Goal: Navigation & Orientation: Find specific page/section

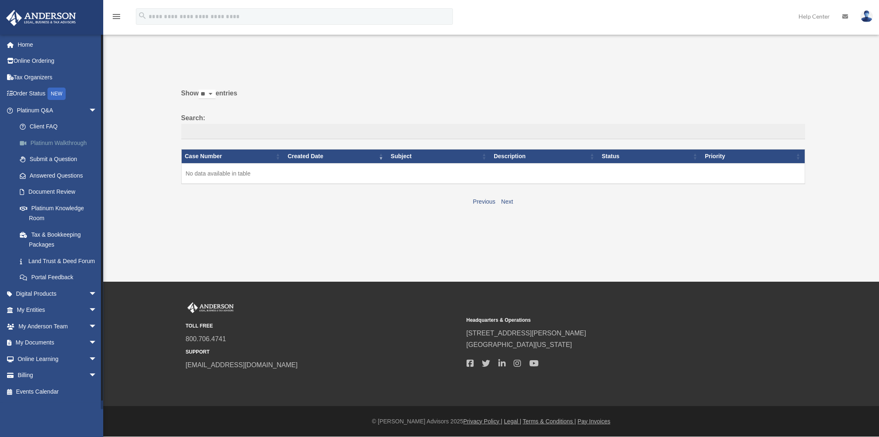
click at [48, 145] on link "Platinum Walkthrough" at bounding box center [61, 143] width 98 height 17
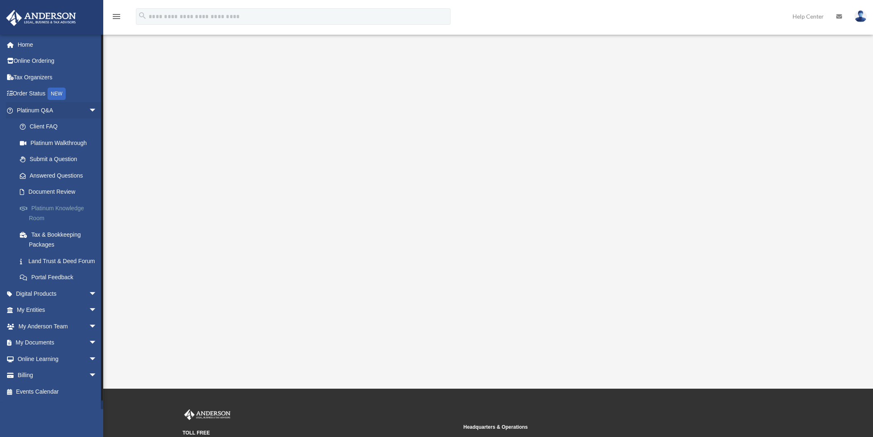
click at [45, 207] on link "Platinum Knowledge Room" at bounding box center [61, 213] width 98 height 26
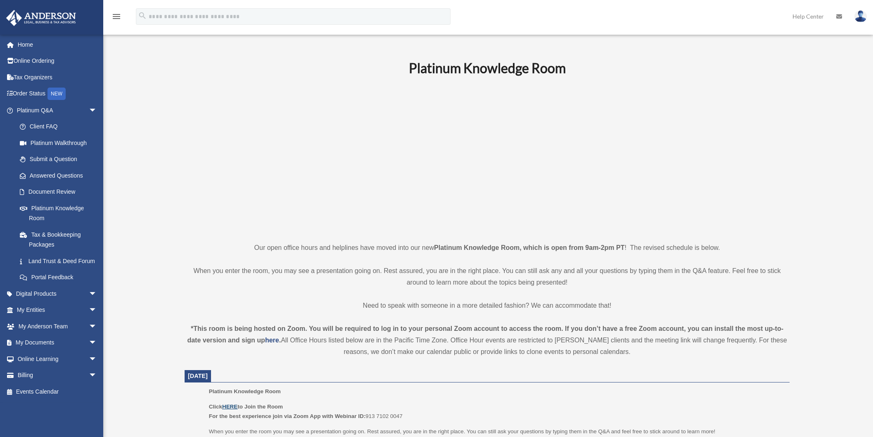
click at [233, 406] on u "HERE" at bounding box center [229, 407] width 15 height 6
click at [54, 191] on link "Document Review" at bounding box center [61, 192] width 98 height 17
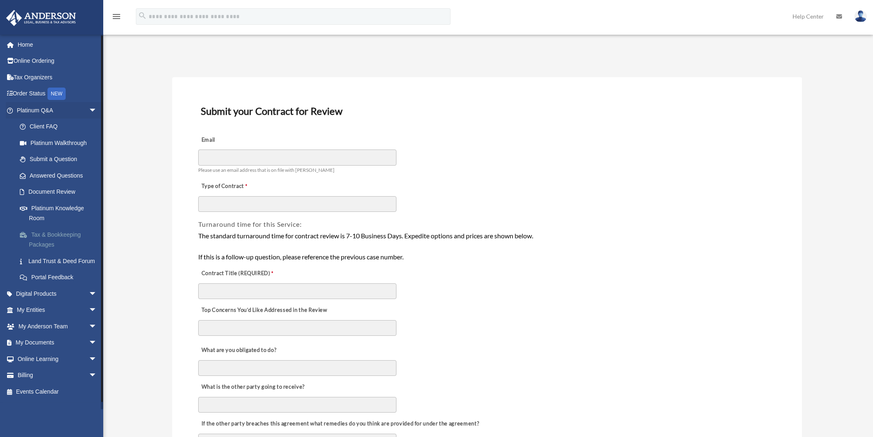
scroll to position [2, 0]
click at [52, 349] on link "My Documents arrow_drop_down" at bounding box center [58, 343] width 104 height 17
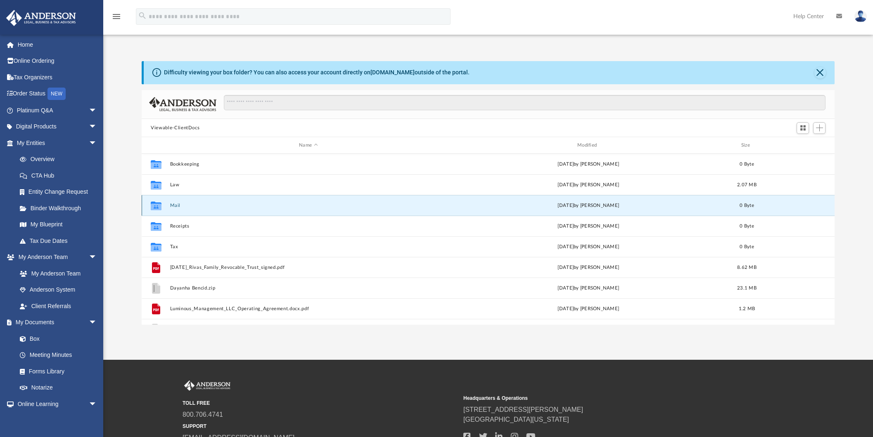
click at [172, 206] on button "Mail" at bounding box center [308, 205] width 277 height 5
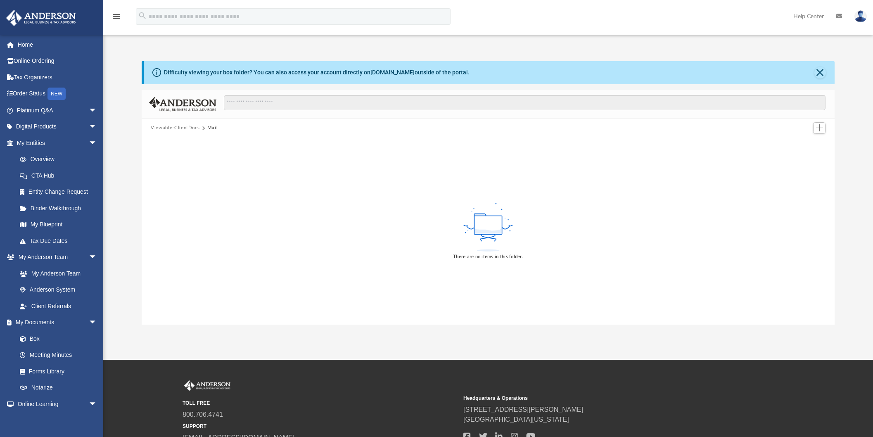
click at [175, 128] on button "Viewable-ClientDocs" at bounding box center [175, 127] width 49 height 7
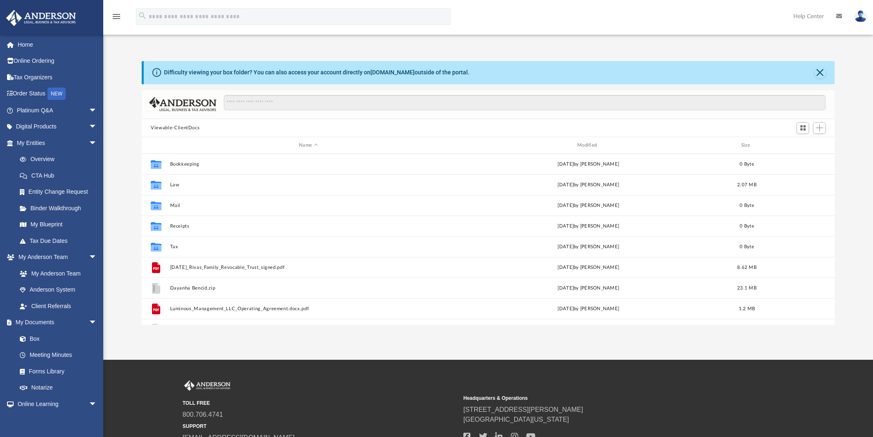
scroll to position [182, 687]
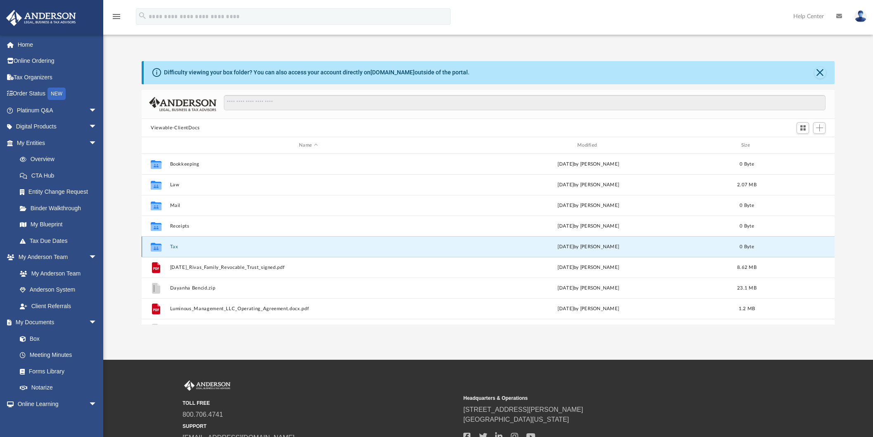
click at [174, 246] on button "Tax" at bounding box center [308, 246] width 277 height 5
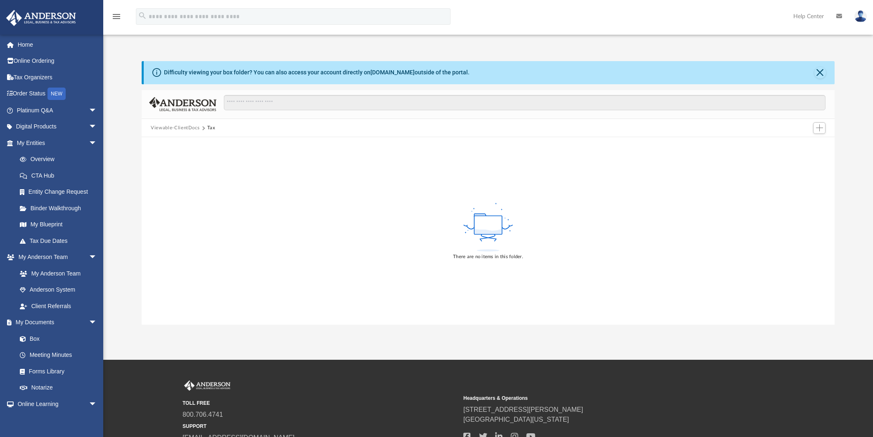
click at [179, 126] on button "Viewable-ClientDocs" at bounding box center [175, 127] width 49 height 7
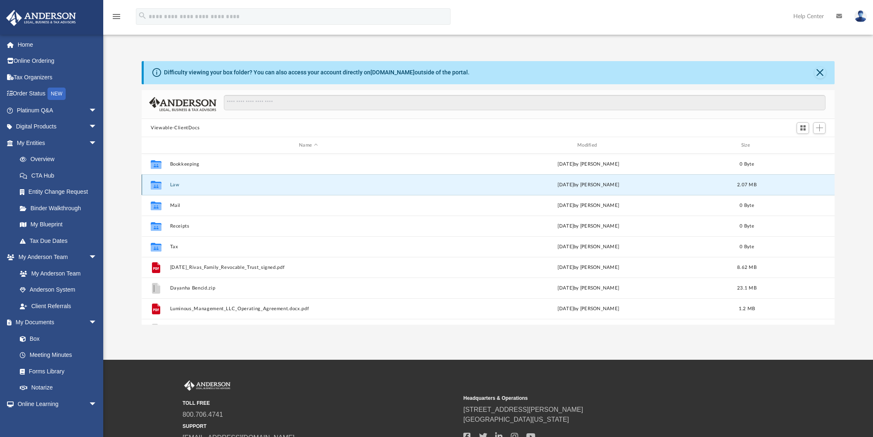
click at [173, 187] on button "Law" at bounding box center [308, 184] width 277 height 5
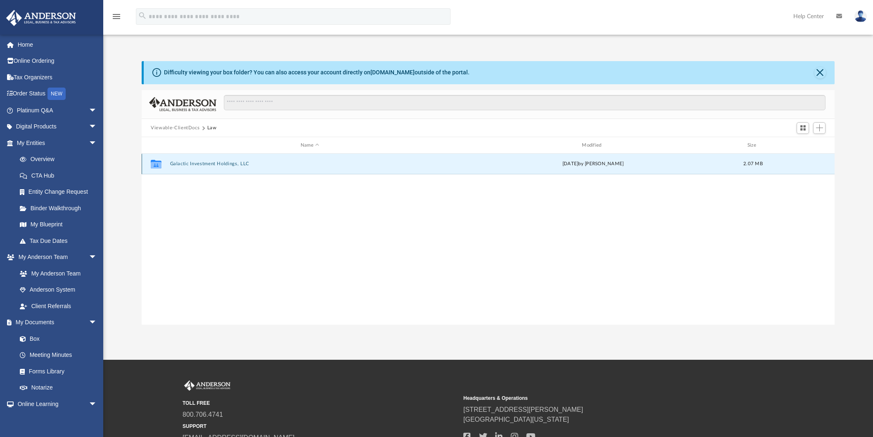
click at [203, 163] on button "Galactic Investment Holdings, LLC" at bounding box center [310, 163] width 280 height 5
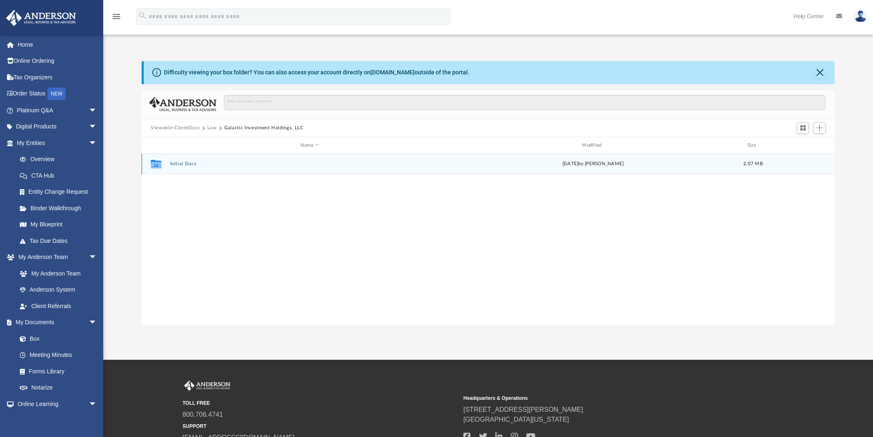
click at [178, 164] on button "Initial Docs" at bounding box center [310, 163] width 280 height 5
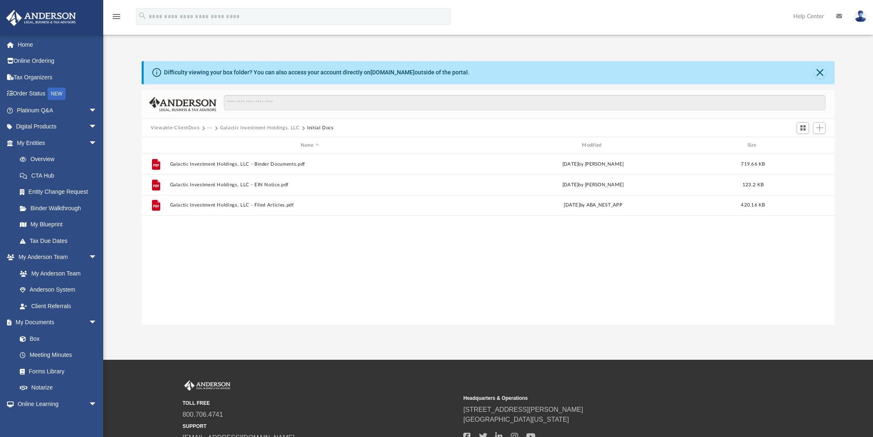
click at [225, 257] on div "File Galactic Investment Holdings, LLC - Binder Documents.pdf Mon Aug 25 2025 b…" at bounding box center [488, 239] width 693 height 171
click at [127, 127] on div "Difficulty viewing your box folder? You can also access your account directly o…" at bounding box center [488, 193] width 770 height 264
click at [50, 114] on link "Platinum Q&A arrow_drop_down" at bounding box center [58, 110] width 104 height 17
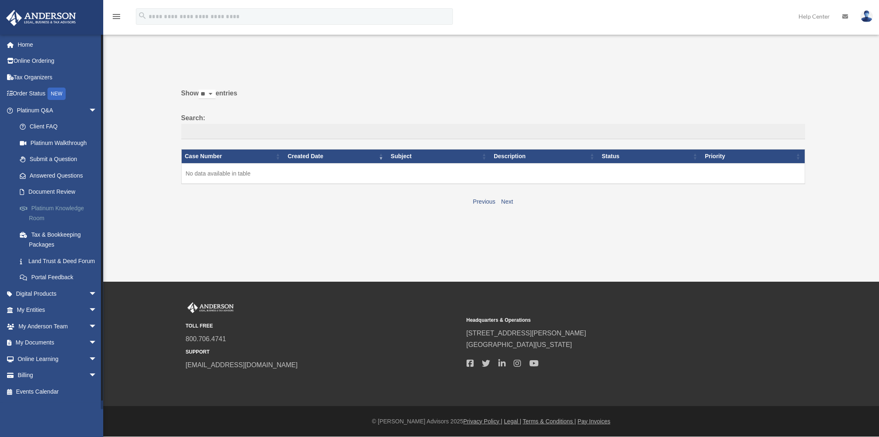
click at [55, 211] on link "Platinum Knowledge Room" at bounding box center [61, 213] width 98 height 26
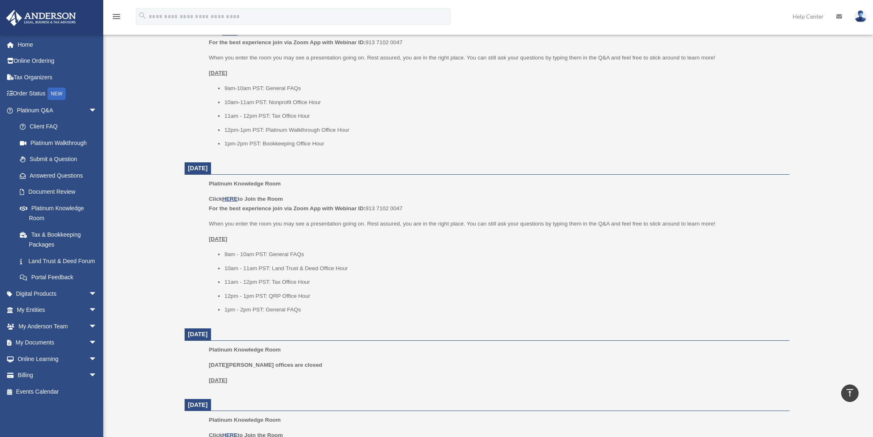
scroll to position [563, 0]
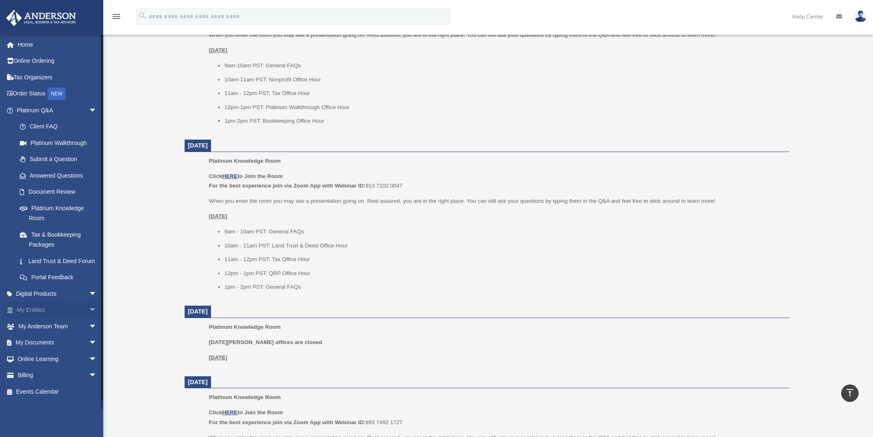
click at [89, 319] on span "arrow_drop_down" at bounding box center [97, 310] width 17 height 17
click at [47, 335] on link "Overview" at bounding box center [61, 326] width 98 height 17
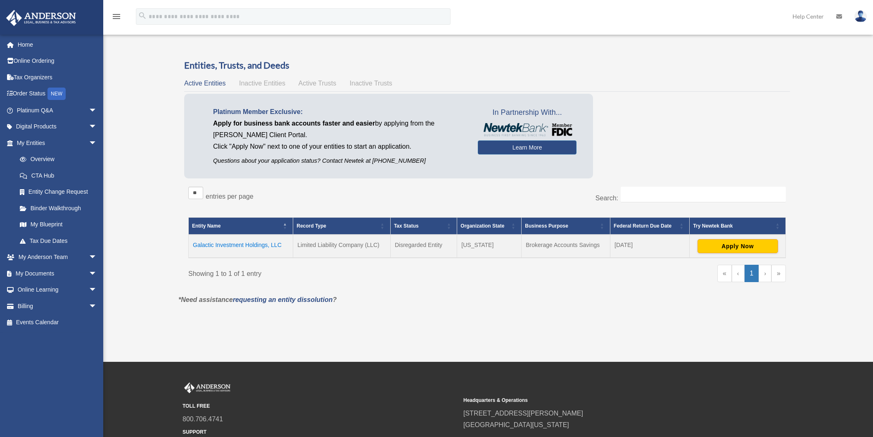
click at [264, 81] on span "Inactive Entities" at bounding box center [262, 83] width 46 height 7
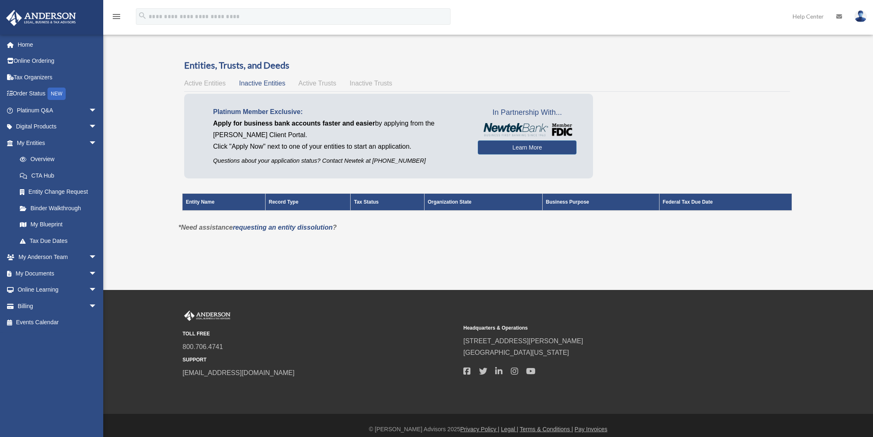
click at [326, 84] on span "Active Trusts" at bounding box center [318, 83] width 38 height 7
click at [363, 82] on span "Inactive Trusts" at bounding box center [371, 83] width 43 height 7
click at [208, 82] on span "Active Entities" at bounding box center [204, 83] width 41 height 7
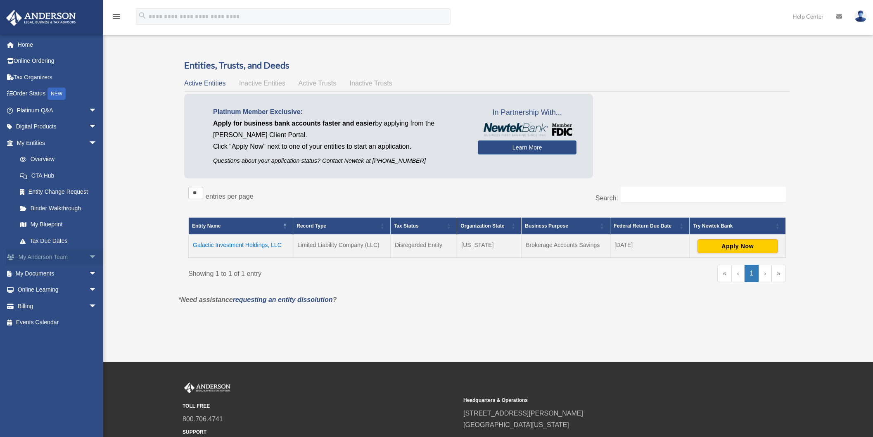
click at [89, 259] on span "arrow_drop_down" at bounding box center [97, 257] width 17 height 17
click at [70, 273] on link "My Anderson Team" at bounding box center [61, 273] width 98 height 17
